Goal: Task Accomplishment & Management: Manage account settings

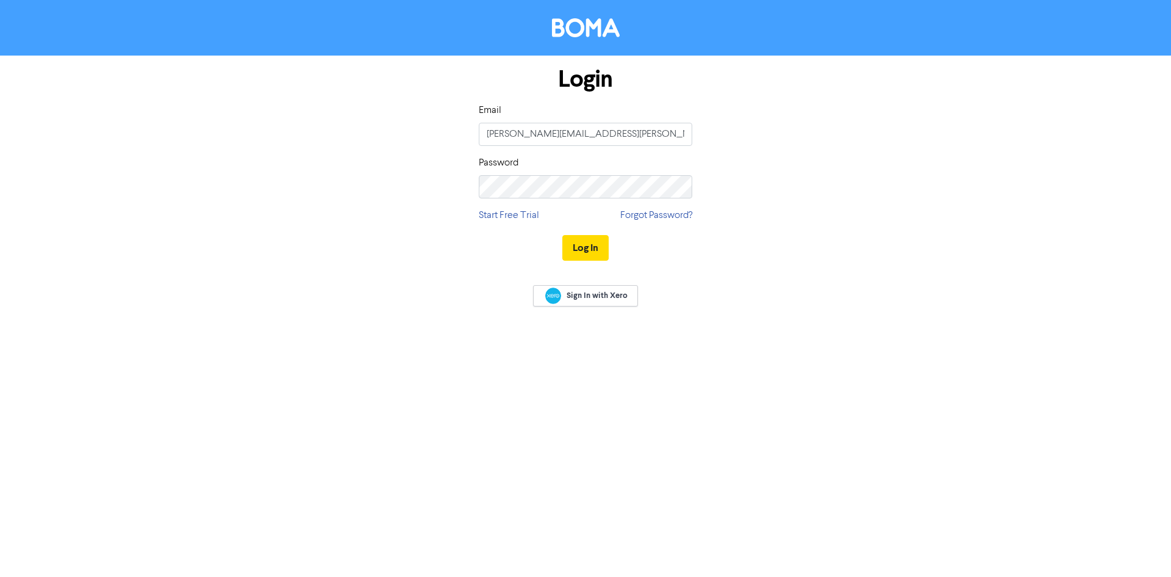
click at [772, 253] on div "Login Email [PERSON_NAME][EMAIL_ADDRESS][PERSON_NAME][DOMAIN_NAME] Password Sta…" at bounding box center [586, 164] width 696 height 217
click at [599, 252] on button "Log In" at bounding box center [586, 248] width 46 height 26
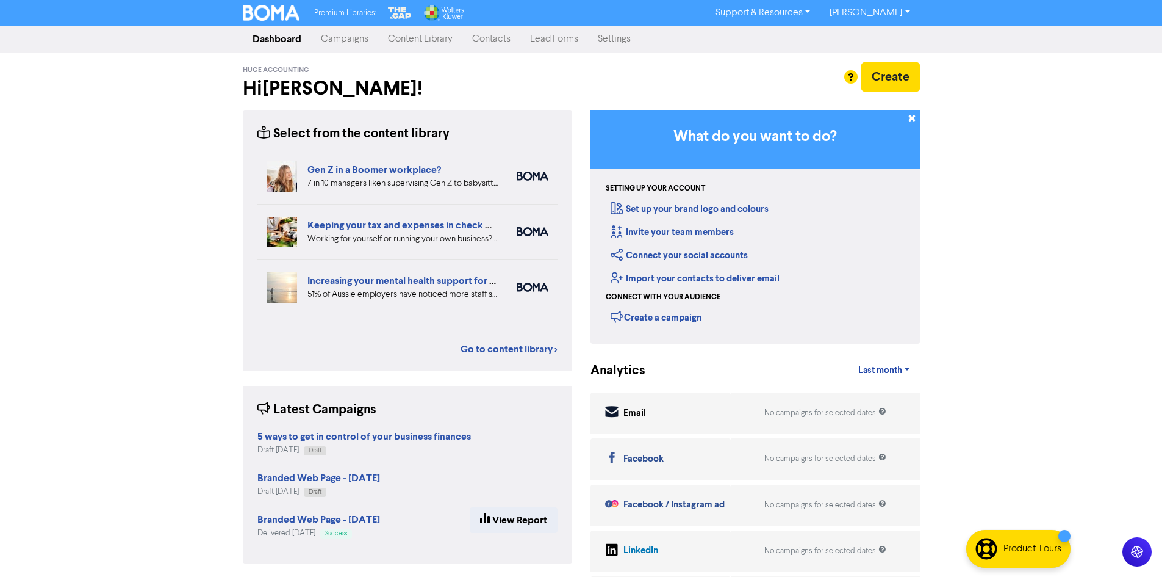
click at [626, 43] on link "Settings" at bounding box center [614, 39] width 52 height 24
